Goal: Navigation & Orientation: Find specific page/section

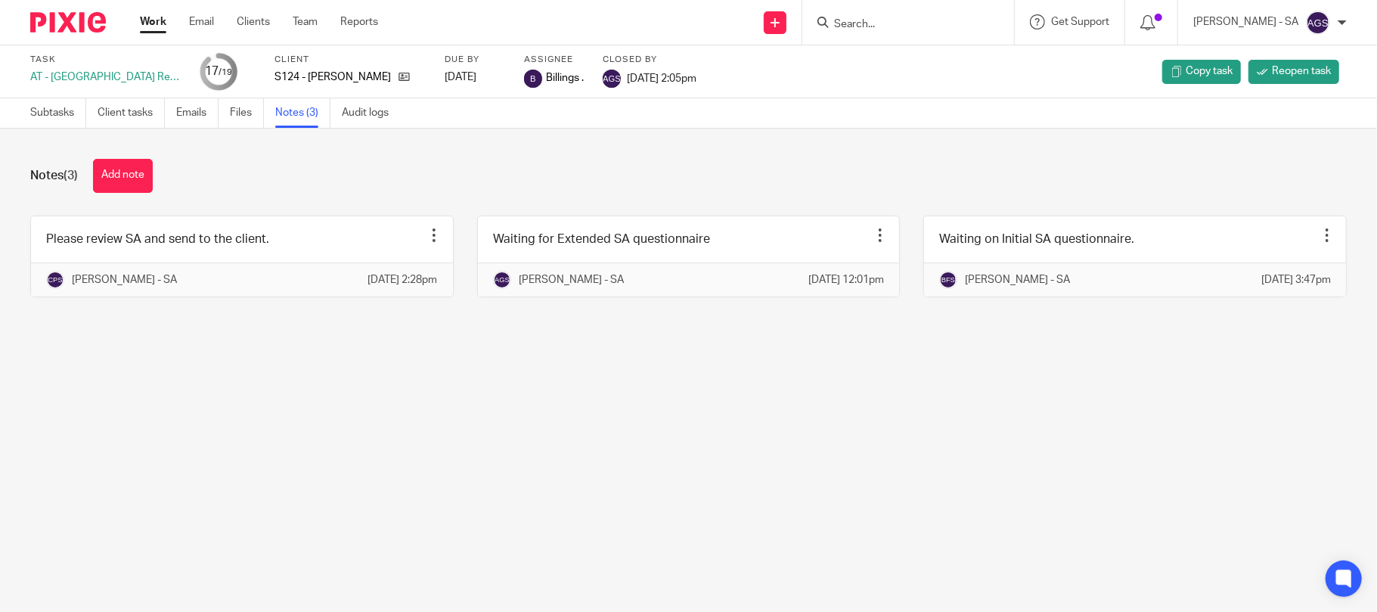
click at [619, 445] on main "Task AT - SA Return - PE [DATE] 17 /19 Client S124 - [PERSON_NAME] Due by [DATE…" at bounding box center [688, 306] width 1377 height 612
drag, startPoint x: 463, startPoint y: 434, endPoint x: 618, endPoint y: 38, distance: 425.6
click at [464, 436] on main "Task AT - SA Return - PE [DATE] 17 /19 Client S124 - [PERSON_NAME] Due by [DATE…" at bounding box center [688, 306] width 1377 height 612
drag, startPoint x: 303, startPoint y: 20, endPoint x: 343, endPoint y: 2, distance: 44.0
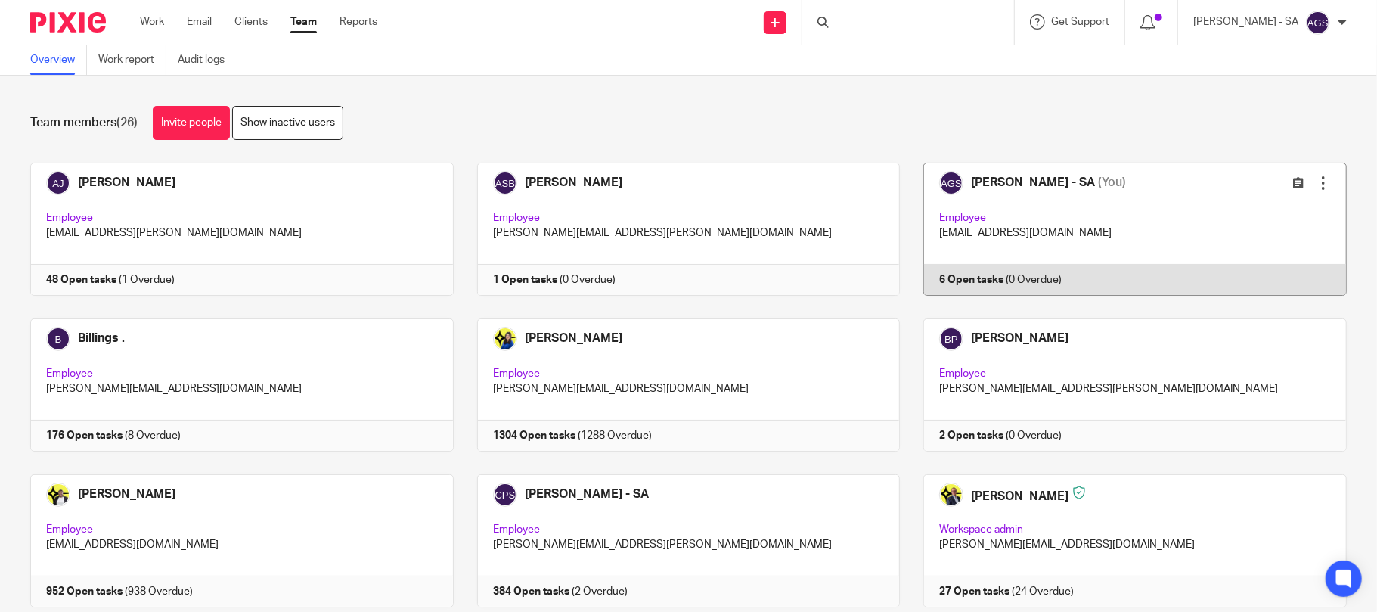
click at [1011, 216] on link at bounding box center [1123, 229] width 447 height 133
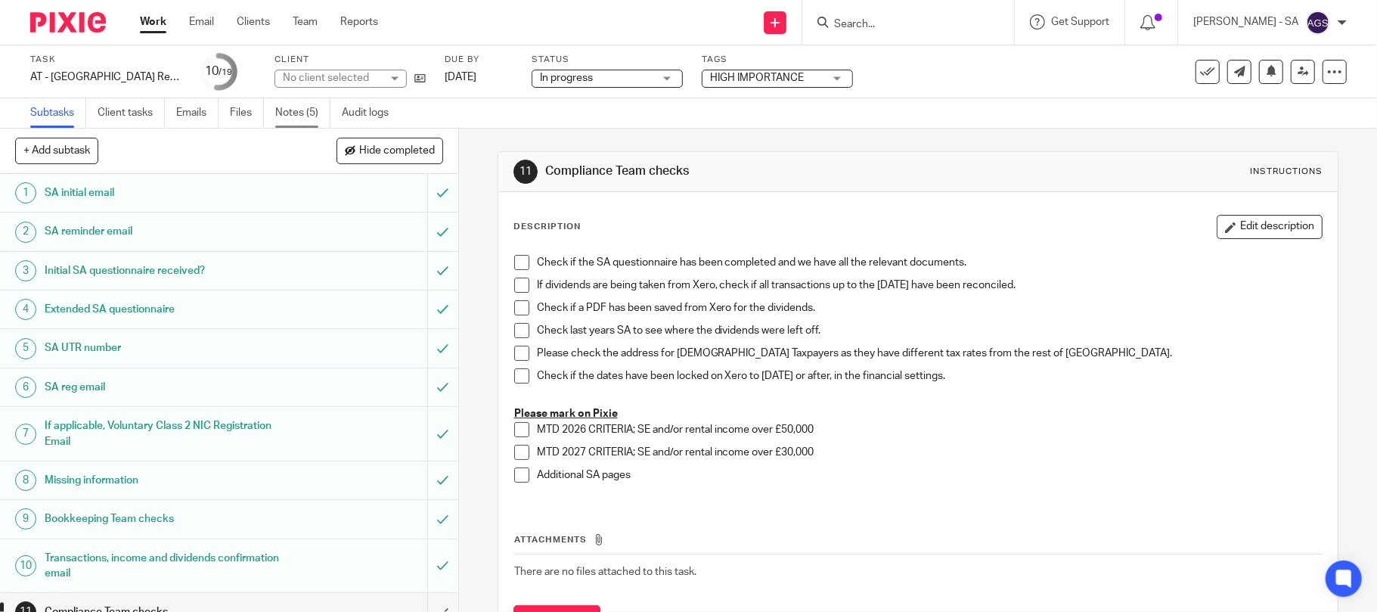
click at [301, 104] on link "Notes (5)" at bounding box center [302, 112] width 55 height 29
